Goal: Navigation & Orientation: Find specific page/section

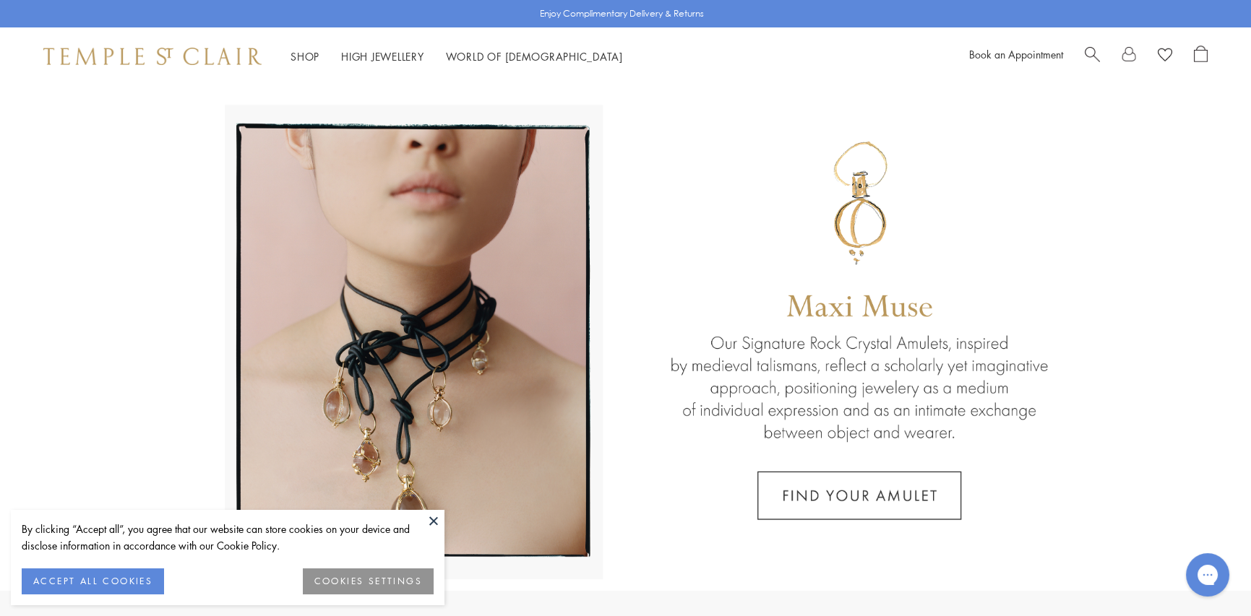
click at [431, 515] on button at bounding box center [434, 521] width 22 height 22
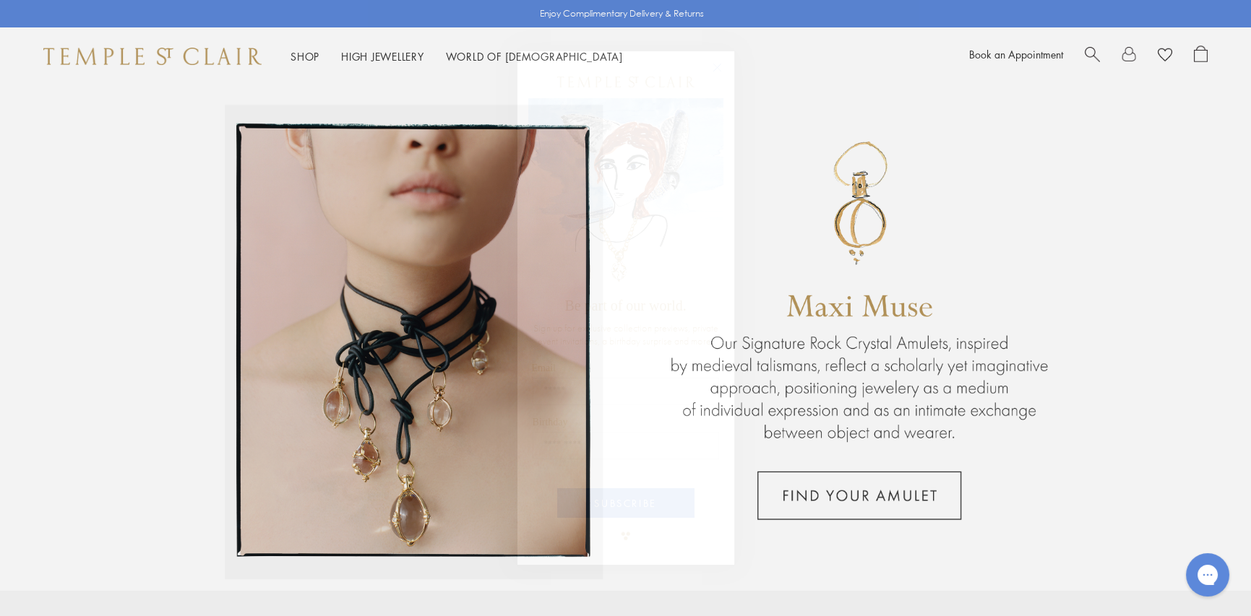
click at [717, 64] on circle "Close dialog" at bounding box center [716, 67] width 17 height 17
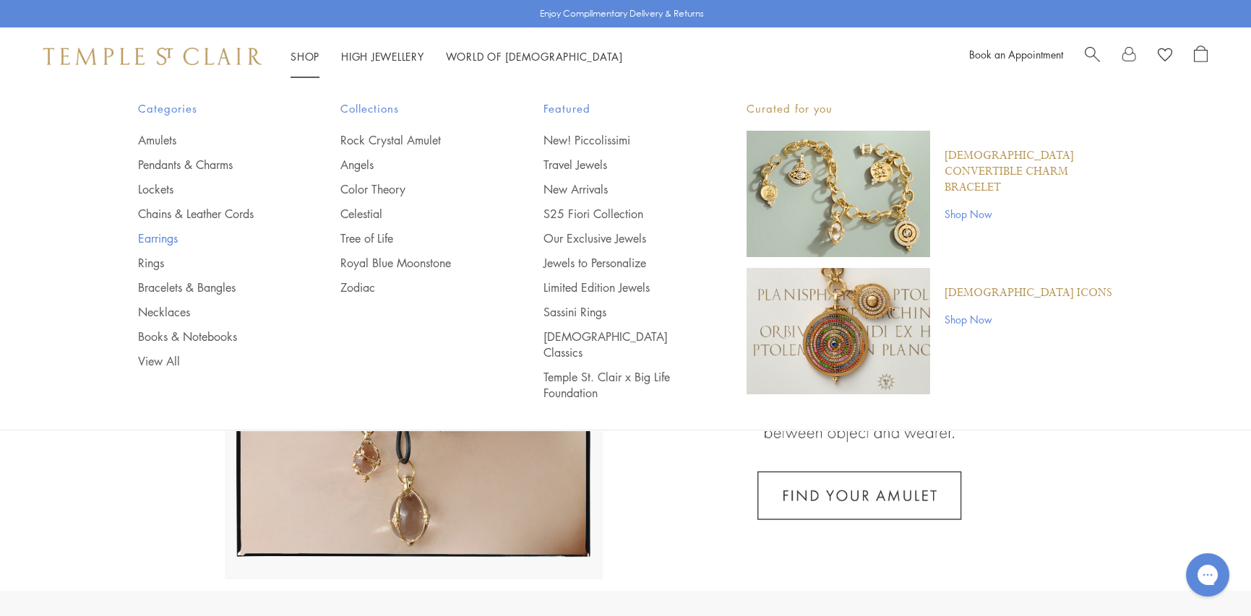
click at [152, 232] on link "Earrings" at bounding box center [210, 238] width 145 height 16
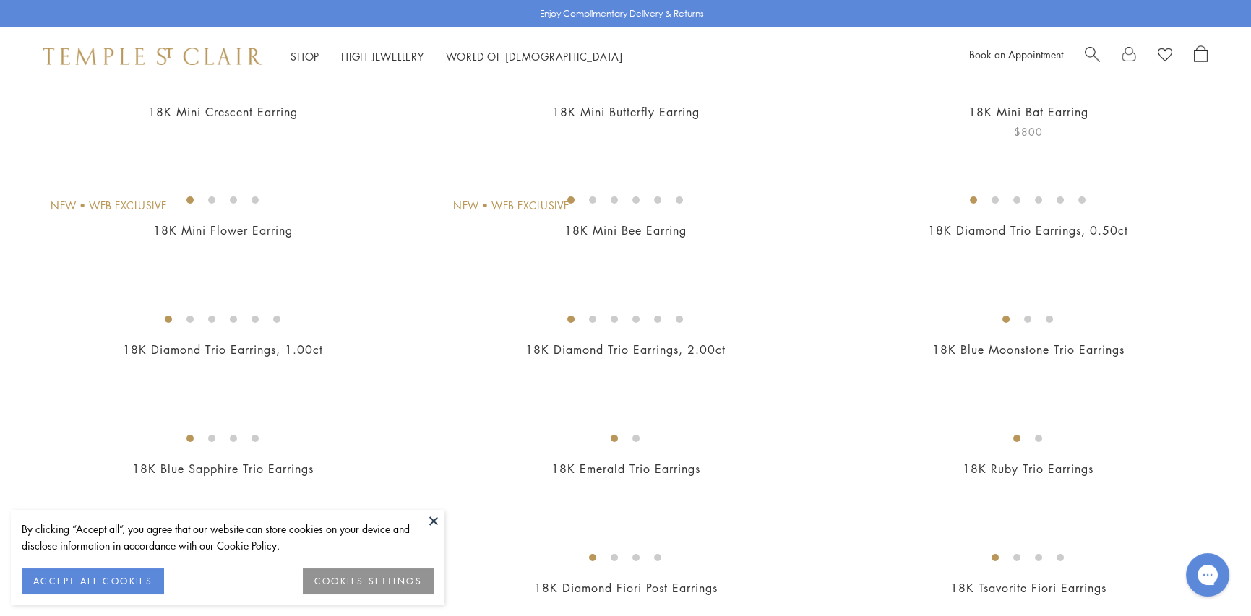
scroll to position [289, 0]
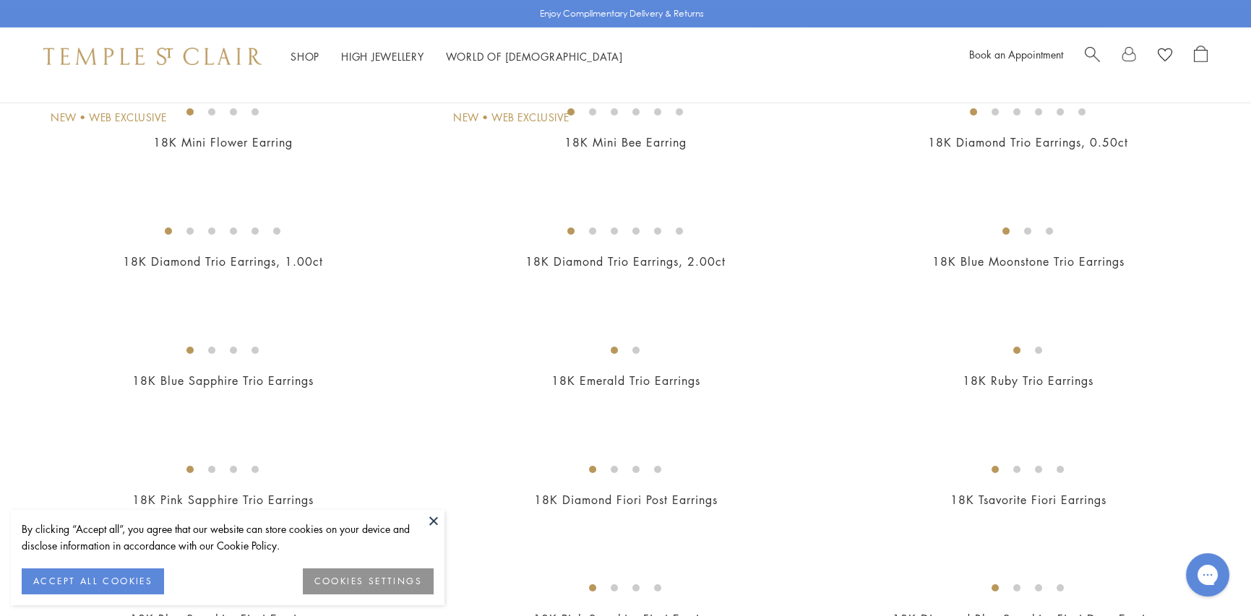
click at [431, 517] on button at bounding box center [434, 521] width 22 height 22
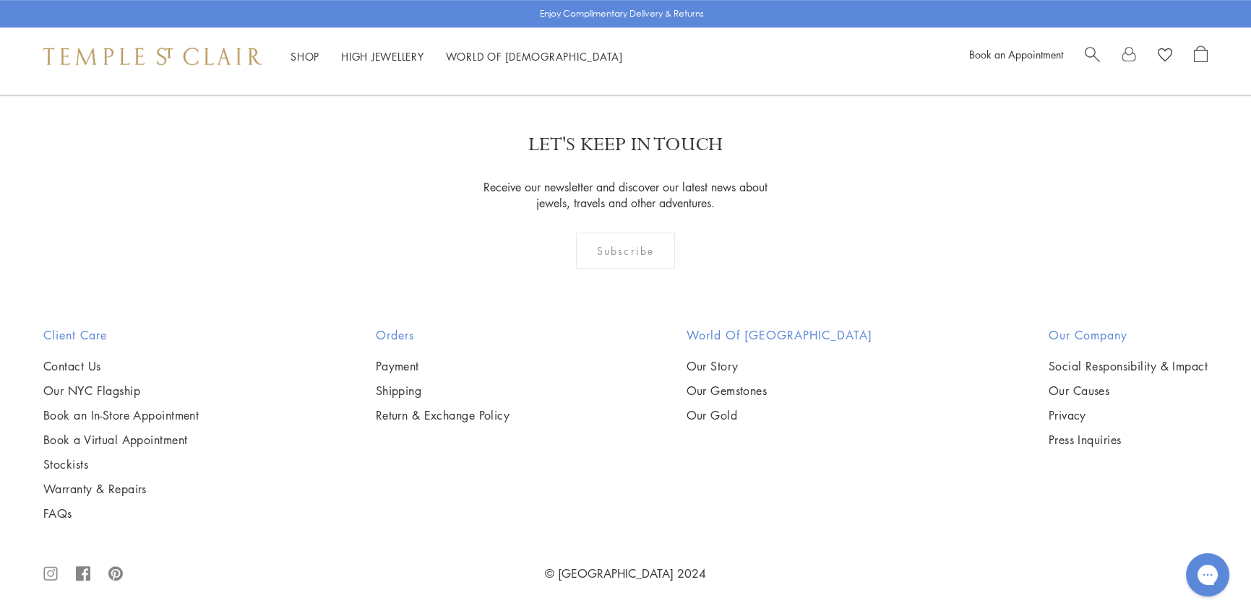
scroll to position [8020, 0]
